Goal: Find specific page/section: Find specific page/section

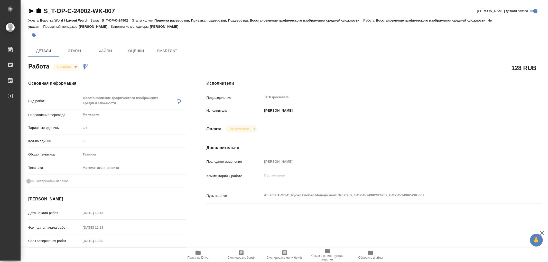
type textarea "x"
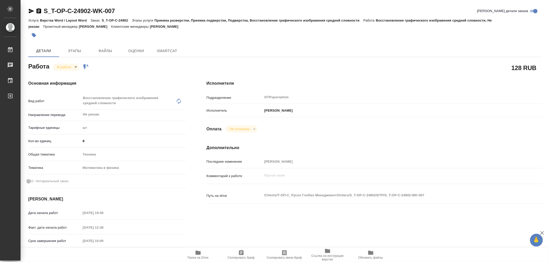
type textarea "x"
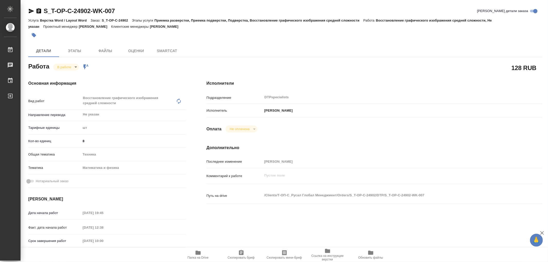
type textarea "x"
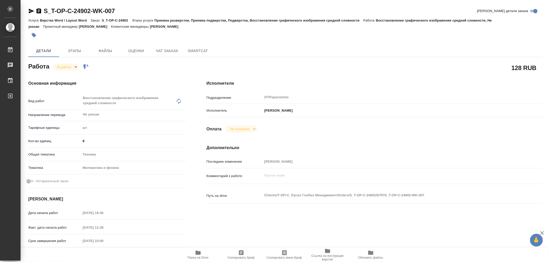
type textarea "x"
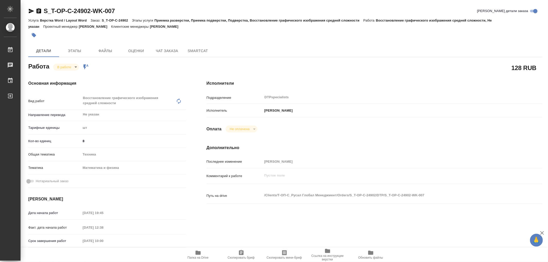
type textarea "x"
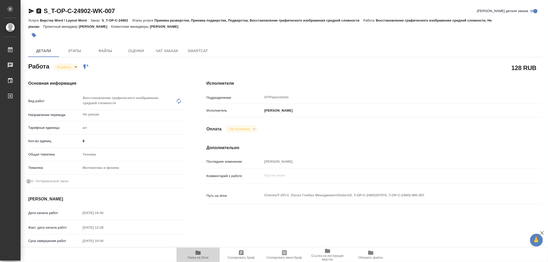
click at [199, 254] on icon "button" at bounding box center [198, 253] width 5 height 4
